Goal: Contribute content: Add original content to the website for others to see

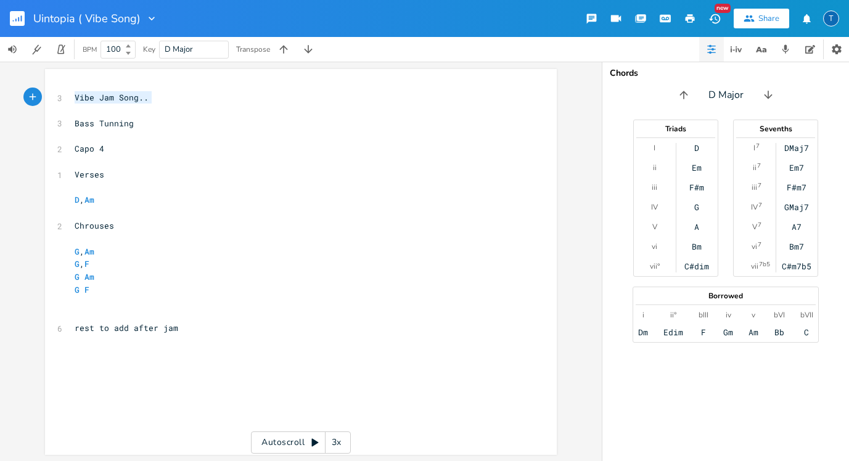
drag, startPoint x: 155, startPoint y: 99, endPoint x: 68, endPoint y: 96, distance: 87.0
click at [72, 96] on pre "Vibe Jam Song.." at bounding box center [294, 97] width 445 height 13
type textarea "Utopia (Working Tid"
type textarea "tle)"
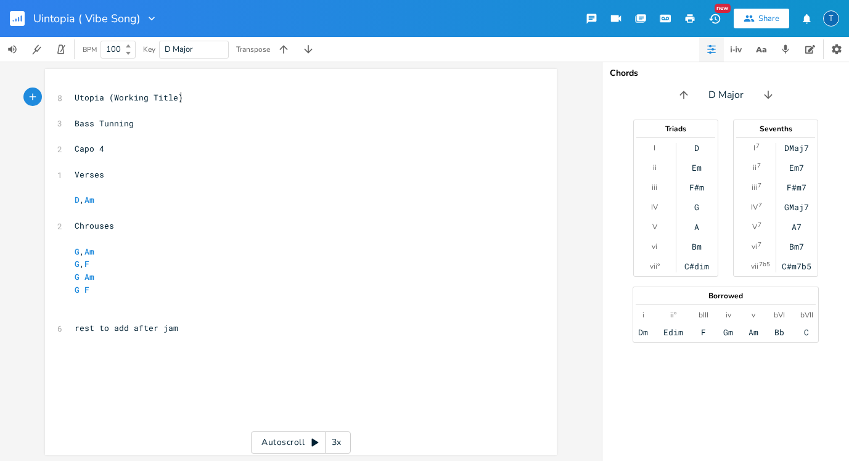
scroll to position [0, 12]
click at [144, 120] on pre "Bass Tunning" at bounding box center [294, 123] width 445 height 13
type textarea "> Tuning"
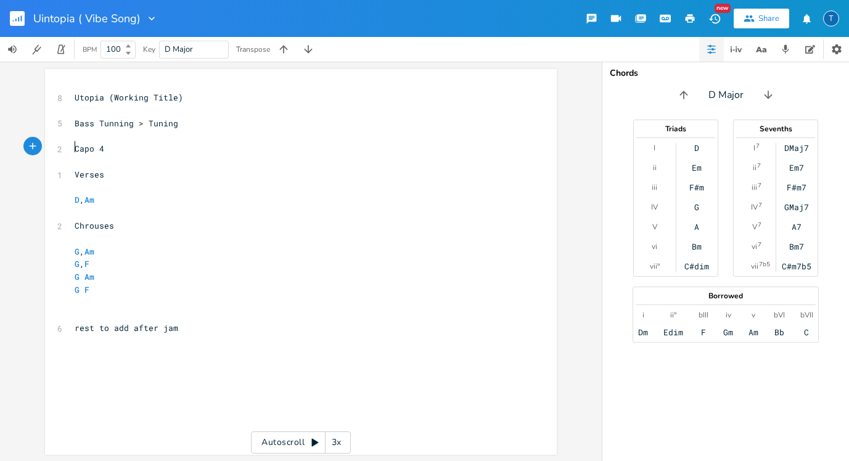
click at [75, 146] on span "Capo 4" at bounding box center [90, 148] width 30 height 11
type textarea "Acouastic"
type textarea "stic"
click at [131, 158] on pre "​" at bounding box center [294, 161] width 445 height 13
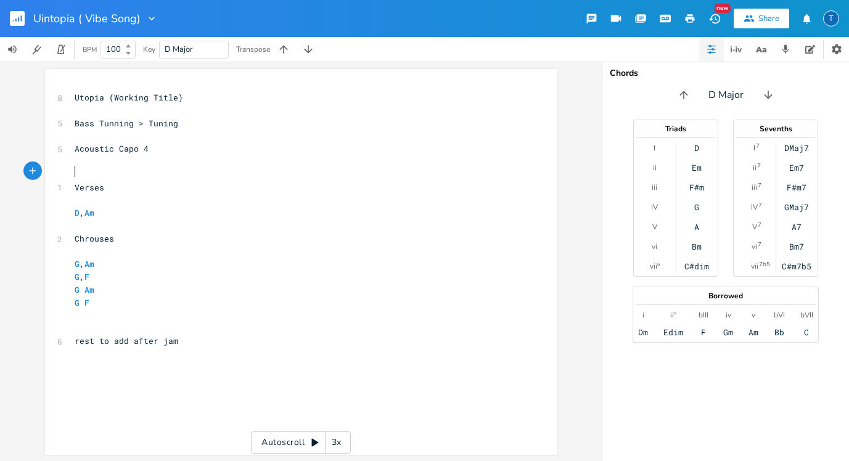
type textarea "s"
type textarea "Simple Chords"
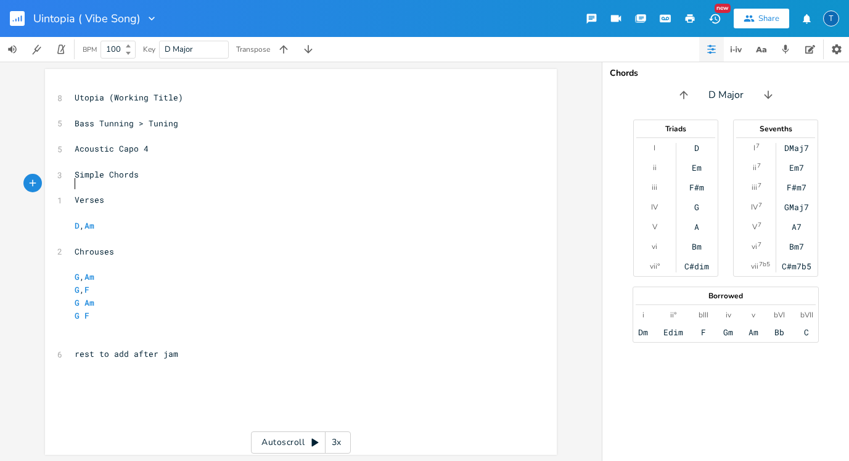
click at [75, 170] on span "Simple Chords" at bounding box center [107, 174] width 64 height 11
type textarea "V"
type textarea "BV"
type textarea "asic"
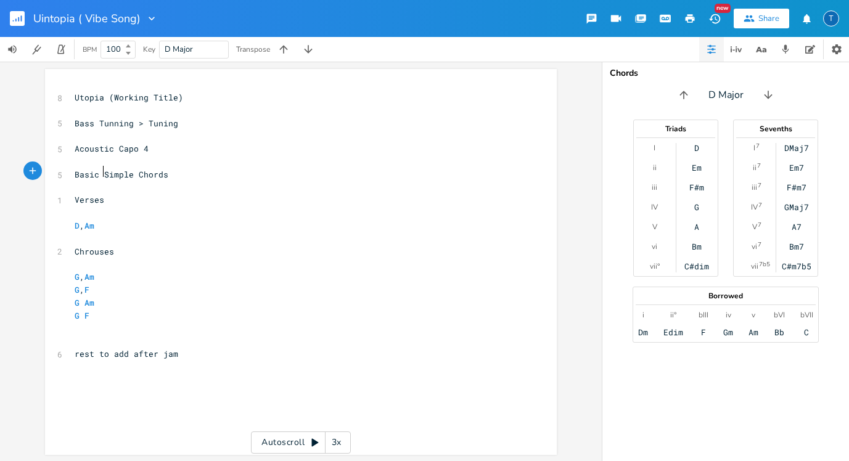
scroll to position [0, 14]
type textarea "to add after jam"
drag, startPoint x: 178, startPoint y: 341, endPoint x: 94, endPoint y: 342, distance: 83.9
click at [94, 348] on pre "rest to add after jam" at bounding box center [294, 354] width 445 height 13
click at [201, 170] on pre "Basic Simple Chords" at bounding box center [294, 174] width 445 height 13
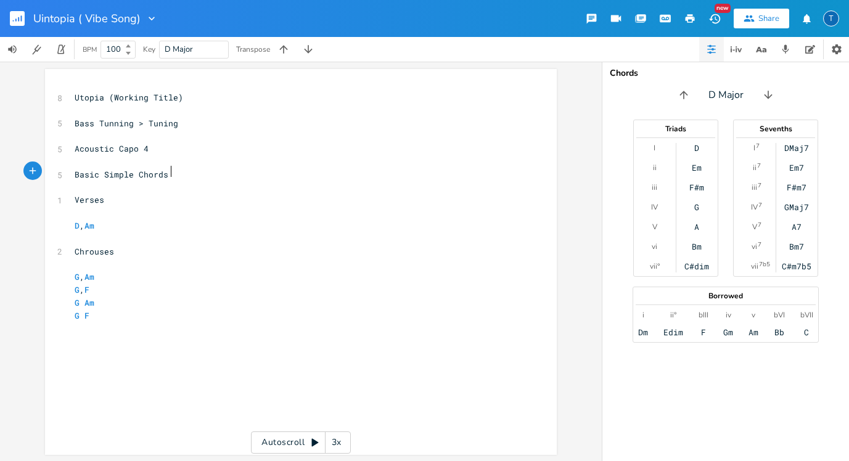
click at [185, 147] on pre "Acoustic Capo 4" at bounding box center [294, 148] width 445 height 13
type textarea "Current Structure"
click at [186, 121] on pre "Bass Tunning > Tuning" at bounding box center [294, 123] width 445 height 13
type textarea "1"
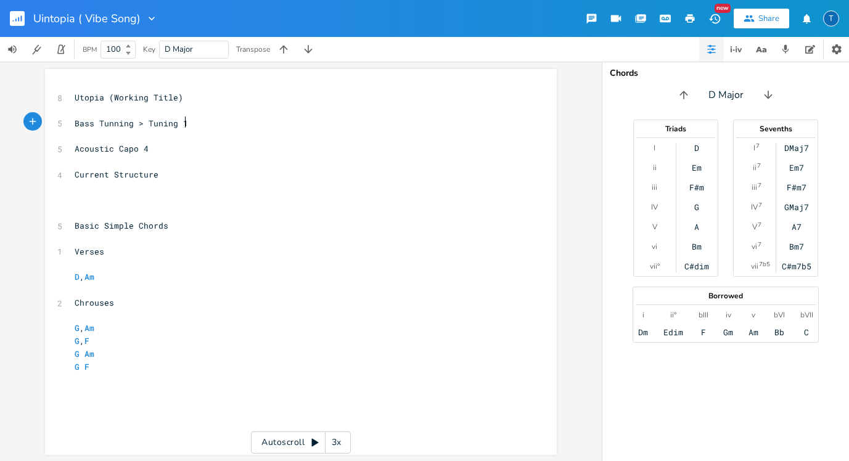
scroll to position [0, 4]
click at [136, 196] on pre "​" at bounding box center [294, 200] width 445 height 13
type textarea "INTRIO"
type textarea "O"
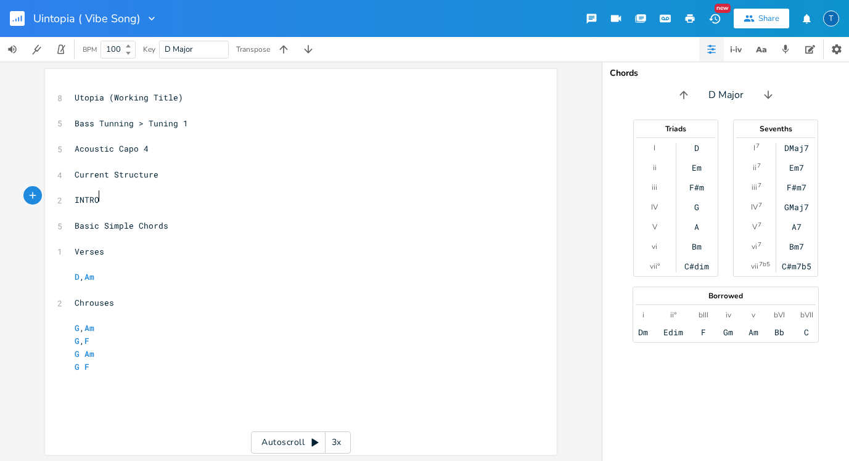
scroll to position [0, 5]
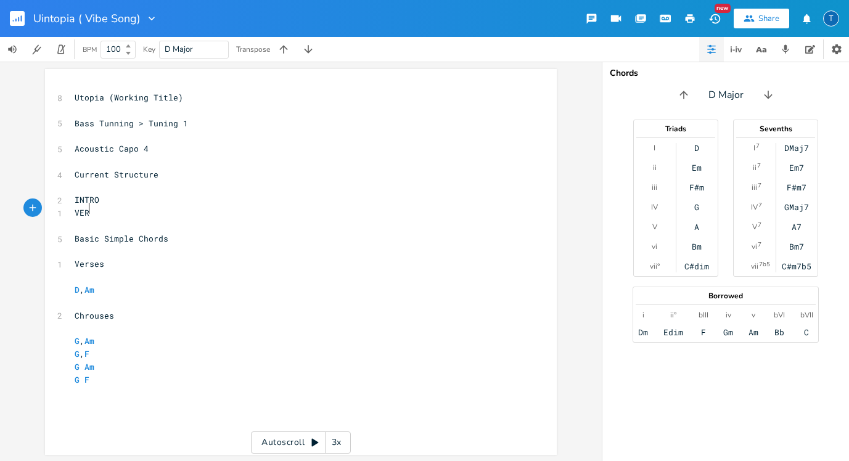
type textarea "VERSE"
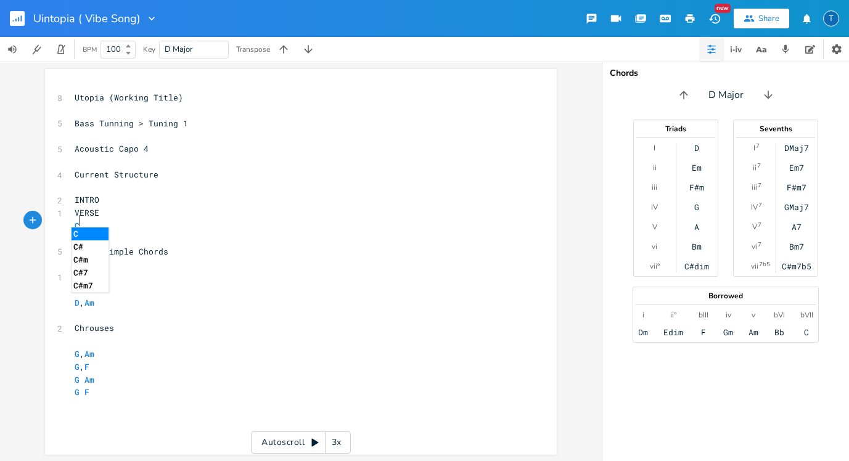
scroll to position [0, 10]
type textarea "CHORUS"
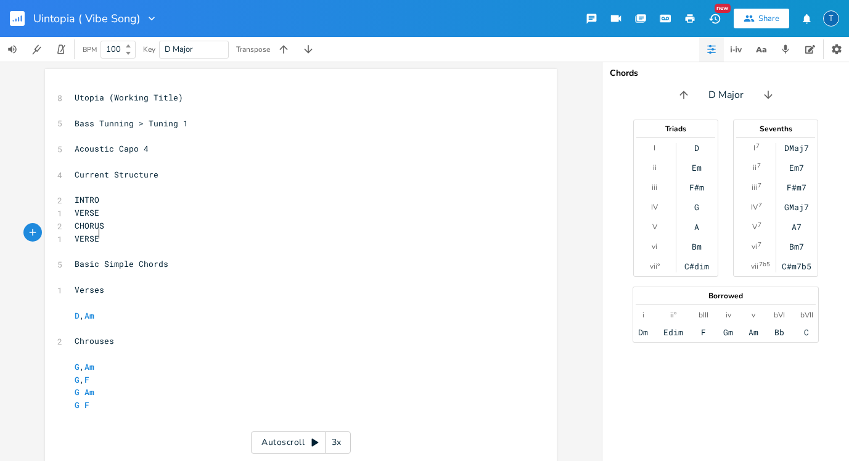
type textarea "VERSE"
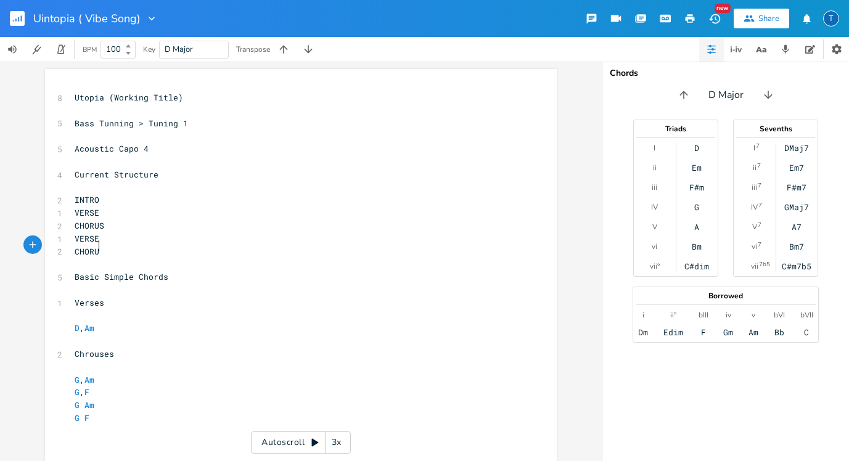
type textarea "CHORUS"
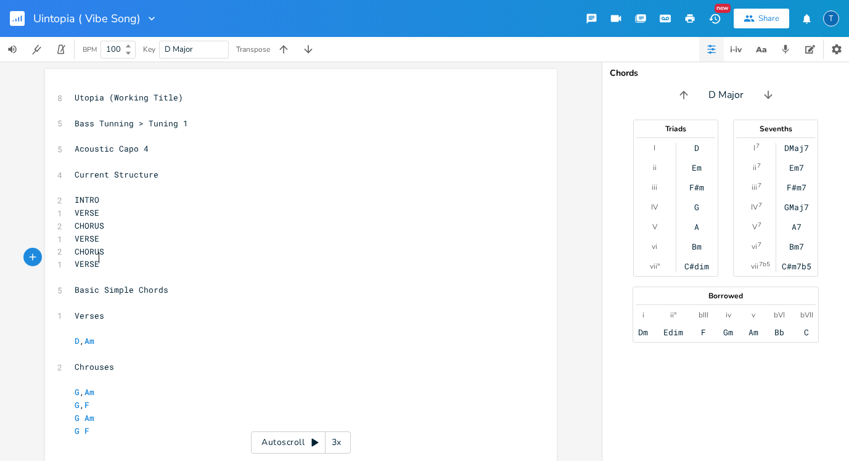
type textarea "VERSE"
type textarea "??"
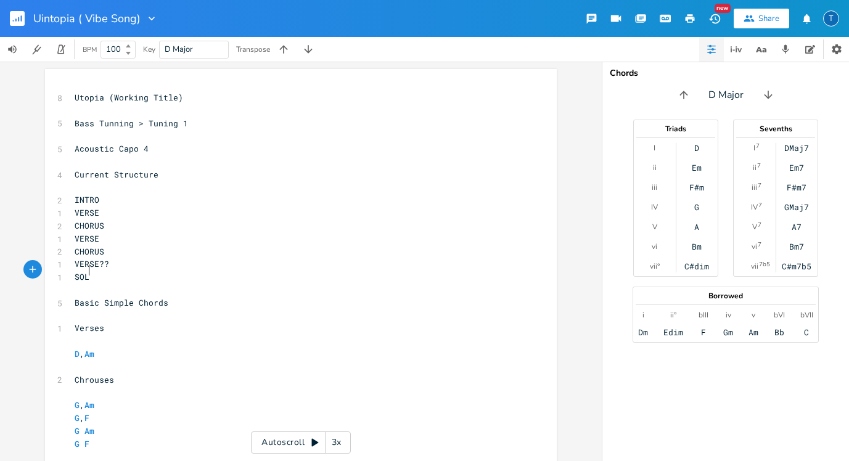
type textarea "SOLO"
click at [125, 207] on pre "VERSE" at bounding box center [294, 213] width 445 height 13
type textarea "1"
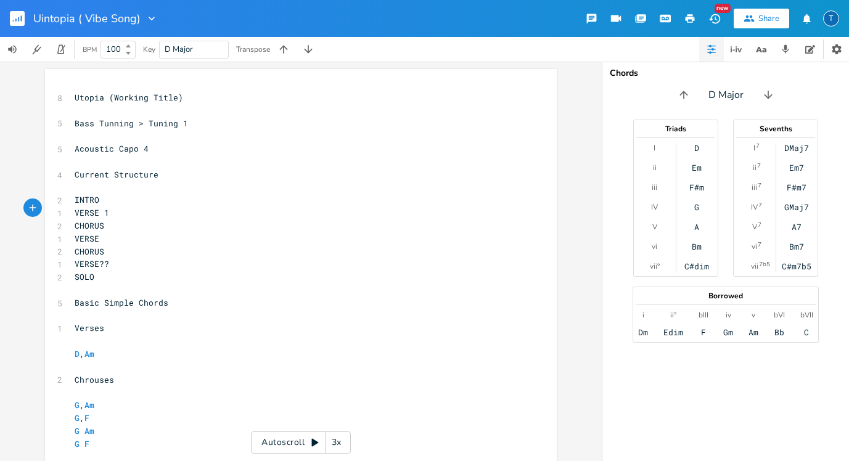
click at [118, 235] on pre "VERSE" at bounding box center [294, 239] width 445 height 13
type textarea "2"
click at [99, 234] on span "VERSE 2" at bounding box center [92, 238] width 35 height 11
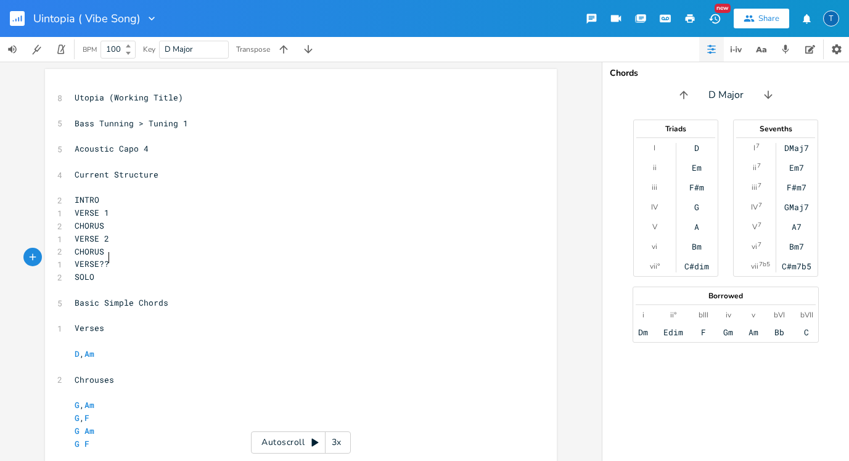
click at [121, 258] on pre "VERSE??" at bounding box center [294, 264] width 445 height 13
type textarea "(TBC IF NEEDED)"
click at [112, 271] on pre "SOLO" at bounding box center [294, 277] width 445 height 13
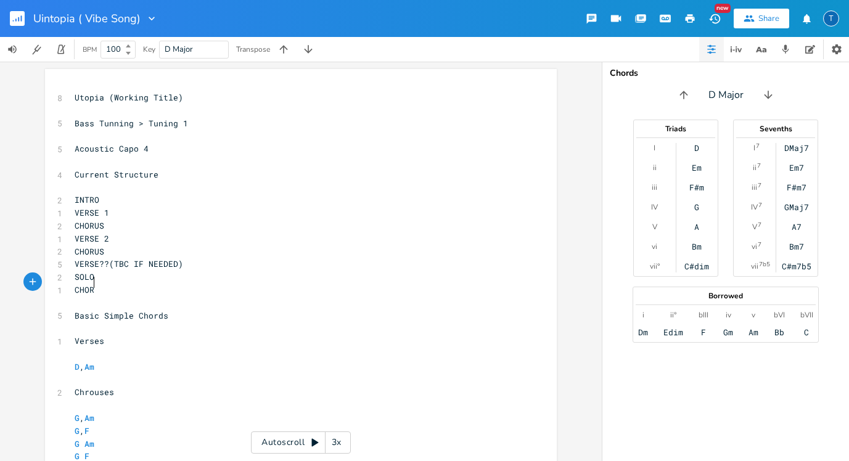
type textarea "CHORUS"
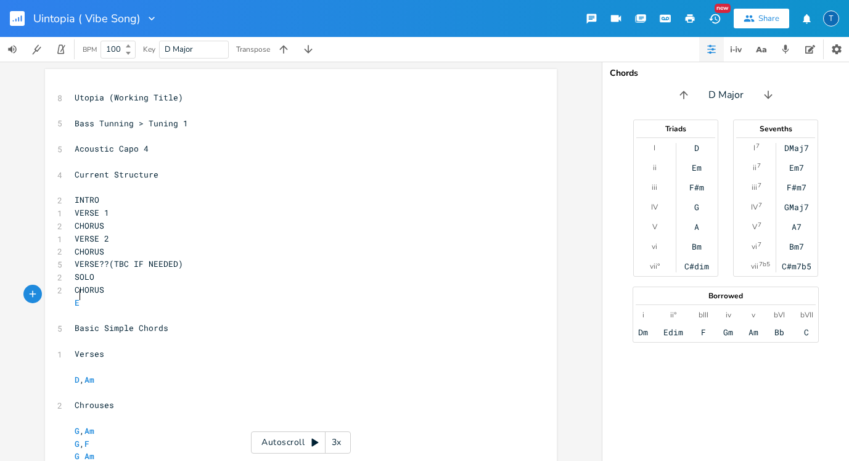
type textarea "END"
click at [204, 146] on pre "Acoustic Capo 4" at bounding box center [294, 148] width 445 height 13
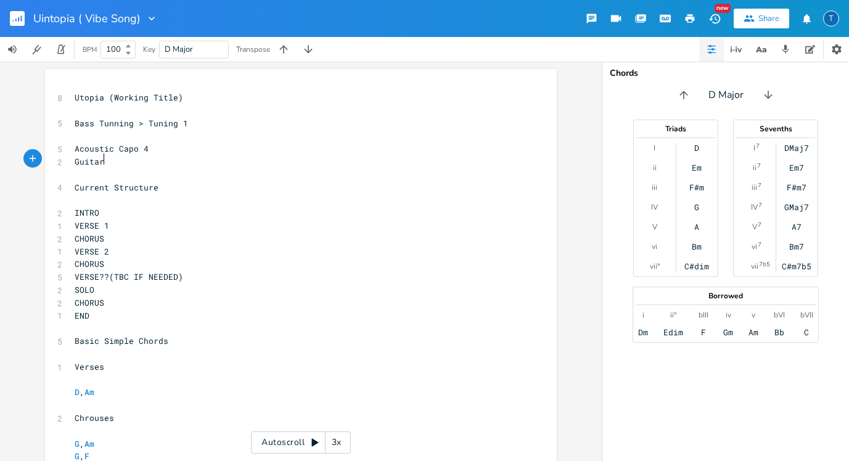
type textarea "Guitar"
type textarea "Elec"
click at [229, 158] on pre "Elec Guitar" at bounding box center [294, 161] width 445 height 13
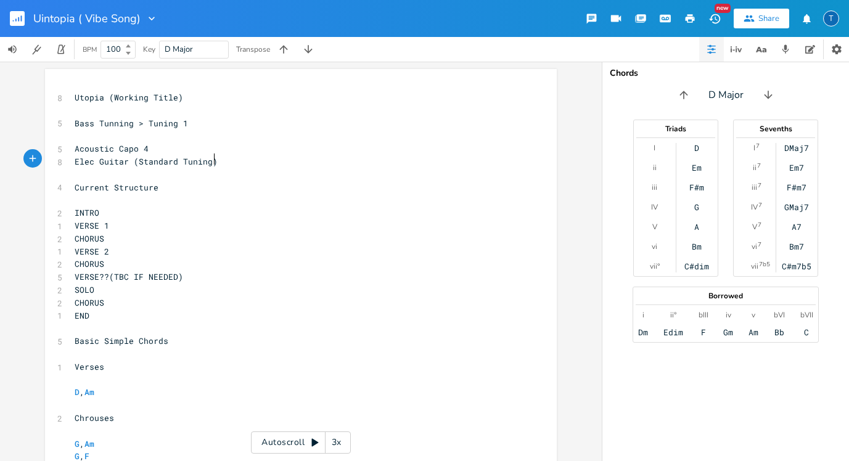
type textarea "(Standard Tuning)"
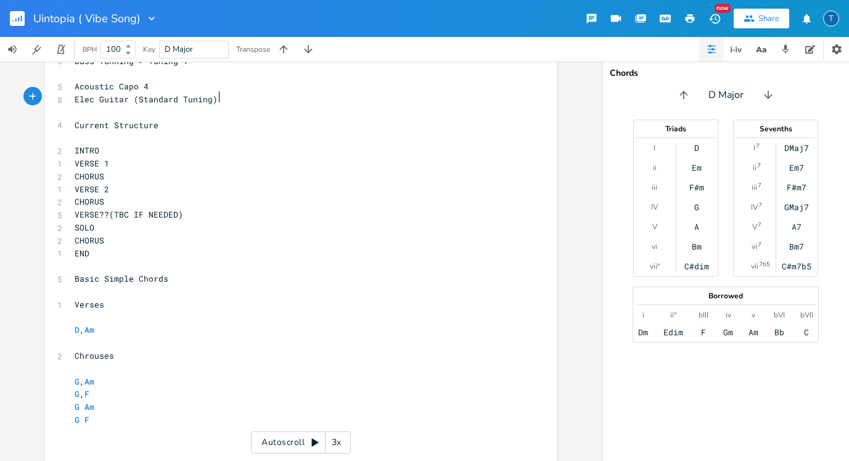
scroll to position [60, 0]
click at [135, 352] on pre "Chrouses" at bounding box center [294, 358] width 445 height 13
type textarea "(TBC)"
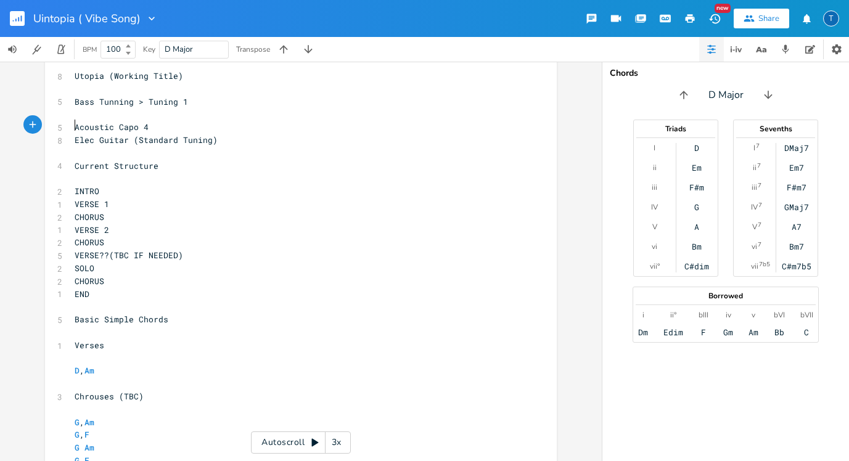
click at [75, 127] on span "Acoustic Capo 4" at bounding box center [112, 126] width 74 height 11
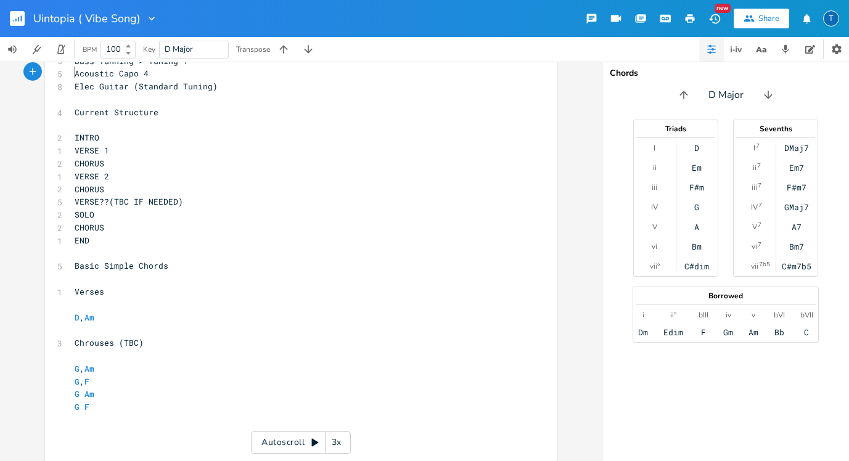
scroll to position [62, 0]
click at [155, 401] on pre "G F" at bounding box center [294, 407] width 445 height 13
type textarea "LYRICS"
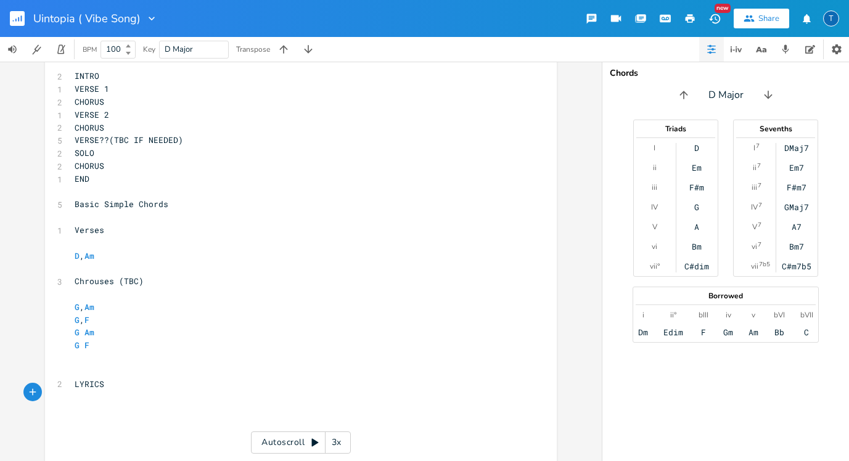
scroll to position [123, 0]
type textarea "VERSE 1"
click at [75, 174] on span "END" at bounding box center [82, 179] width 15 height 11
type textarea "VERSE"
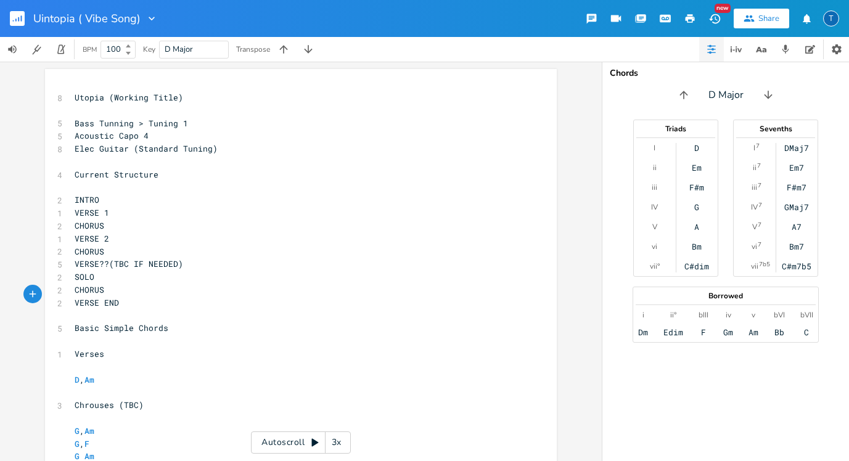
scroll to position [0, 0]
